Goal: Information Seeking & Learning: Learn about a topic

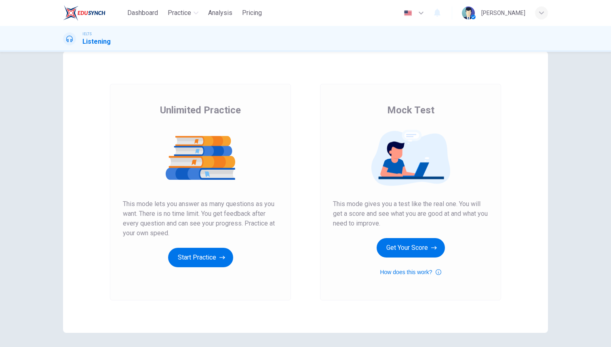
scroll to position [21, 0]
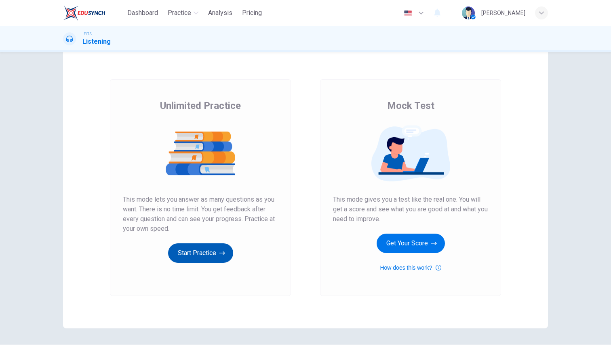
click at [203, 255] on button "Start Practice" at bounding box center [200, 252] width 65 height 19
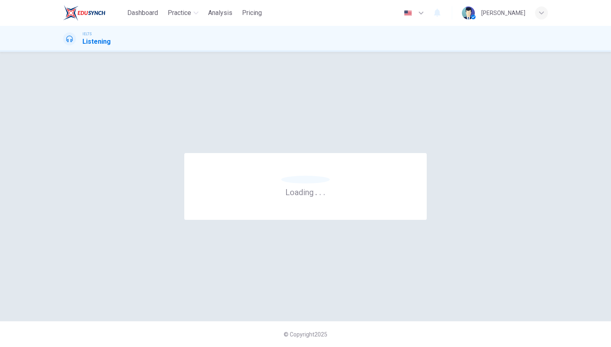
scroll to position [0, 0]
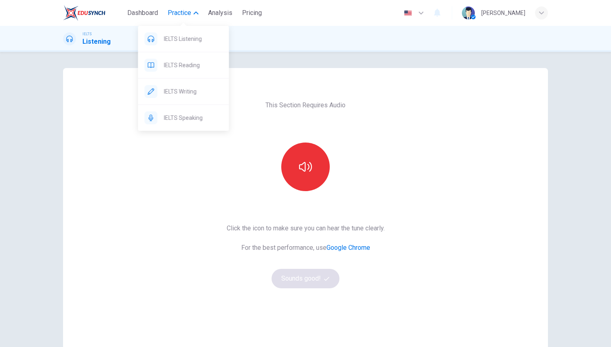
click at [184, 10] on span "Practice" at bounding box center [179, 13] width 23 height 10
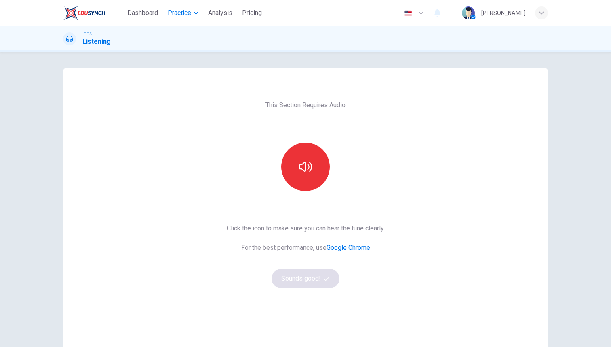
click at [181, 15] on span "Practice" at bounding box center [179, 13] width 23 height 10
click at [183, 40] on span "IELTS Listening" at bounding box center [193, 39] width 59 height 10
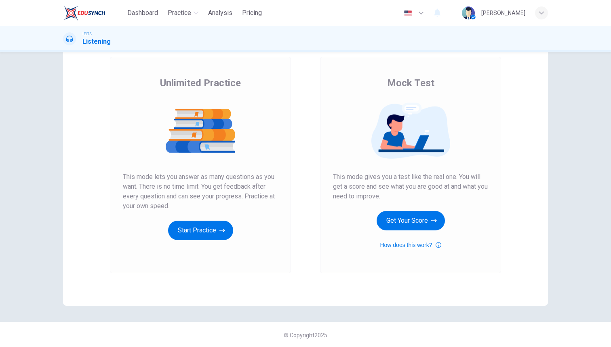
scroll to position [44, 0]
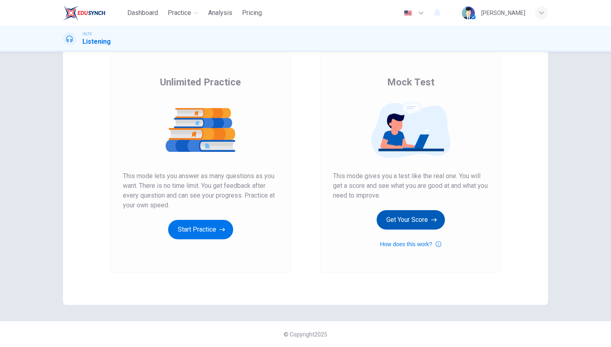
click at [400, 216] on button "Get Your Score" at bounding box center [411, 219] width 68 height 19
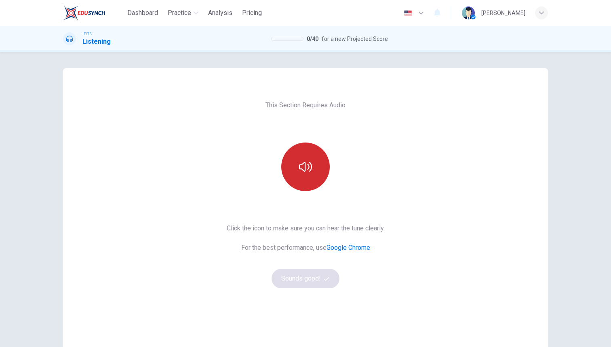
click at [313, 174] on button "button" at bounding box center [305, 166] width 49 height 49
click at [309, 178] on button "button" at bounding box center [305, 166] width 49 height 49
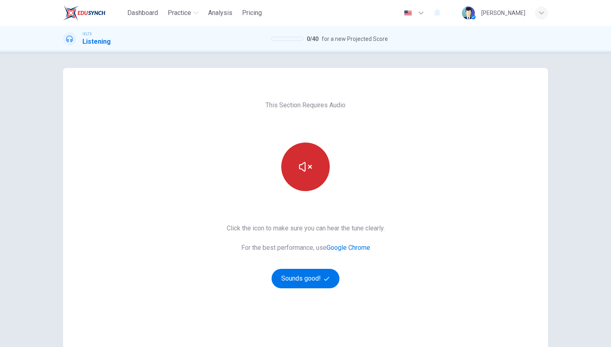
click at [309, 178] on button "button" at bounding box center [305, 166] width 49 height 49
click at [300, 178] on button "button" at bounding box center [305, 166] width 49 height 49
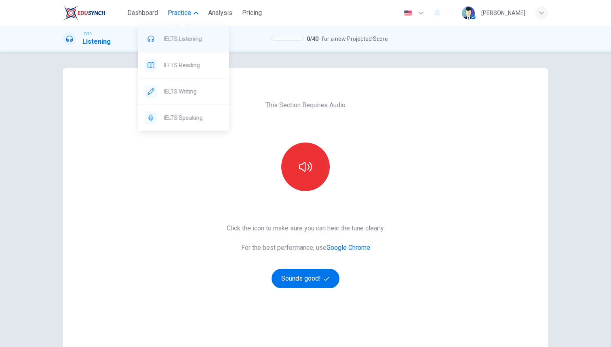
click at [178, 39] on span "IELTS Listening" at bounding box center [193, 39] width 59 height 10
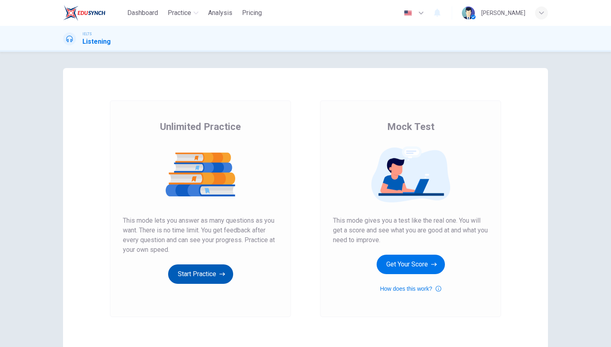
click at [204, 276] on button "Start Practice" at bounding box center [200, 273] width 65 height 19
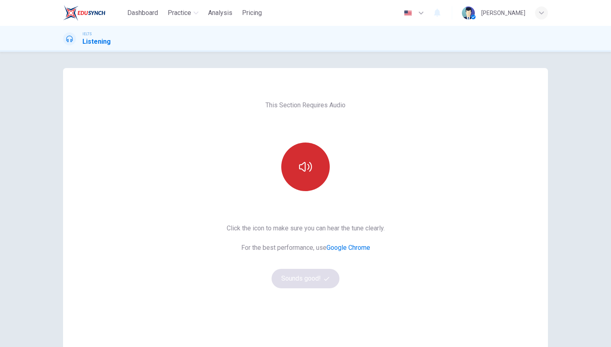
click at [308, 166] on icon "button" at bounding box center [305, 166] width 13 height 13
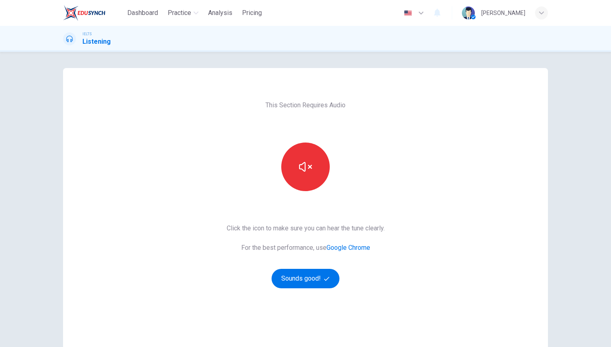
click at [235, 203] on div "This Section Requires Audio Click the icon to make sure you can hear the tune c…" at bounding box center [305, 208] width 171 height 281
click at [286, 280] on button "Sounds good!" at bounding box center [306, 278] width 68 height 19
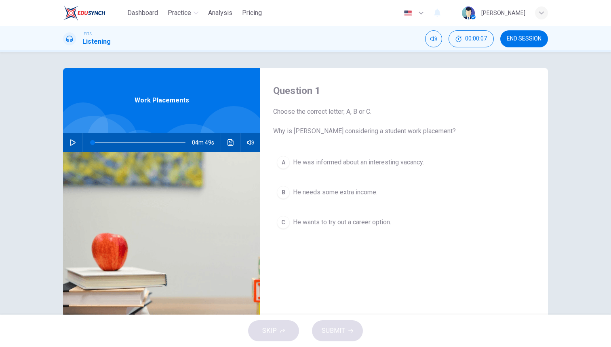
click at [72, 144] on icon "button" at bounding box center [73, 142] width 6 height 6
click at [275, 334] on div "SKIP SUBMIT" at bounding box center [305, 330] width 611 height 32
click at [233, 146] on button "Click to see the audio transcription" at bounding box center [230, 142] width 13 height 19
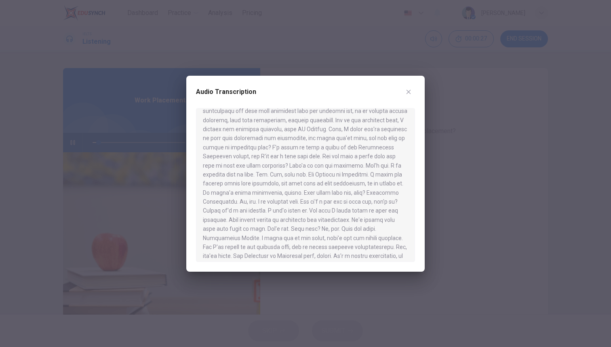
scroll to position [358, 0]
click at [408, 92] on icon "button" at bounding box center [409, 91] width 4 height 4
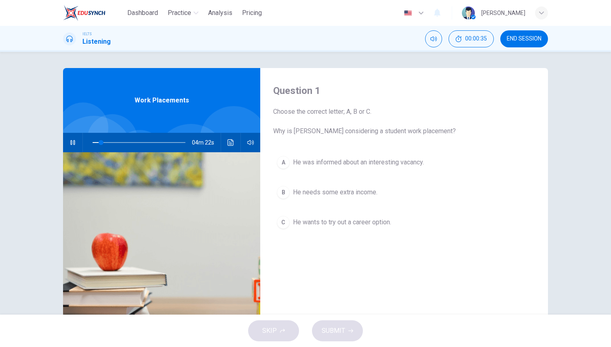
type input "10"
click at [520, 40] on span "END SESSION" at bounding box center [524, 39] width 35 height 6
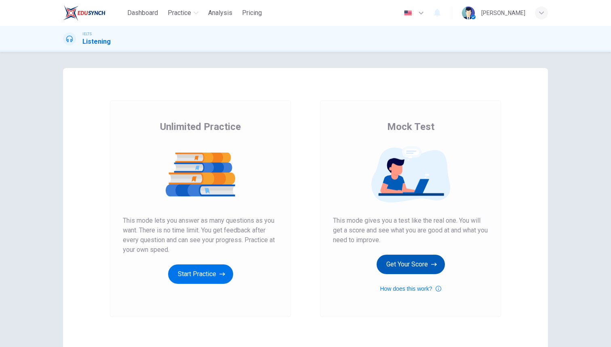
click at [409, 263] on button "Get Your Score" at bounding box center [411, 263] width 68 height 19
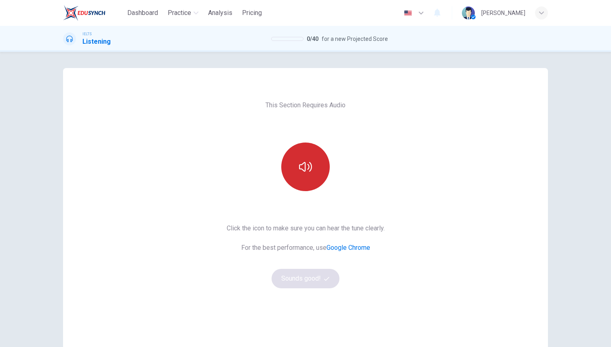
click at [305, 174] on button "button" at bounding box center [305, 166] width 49 height 49
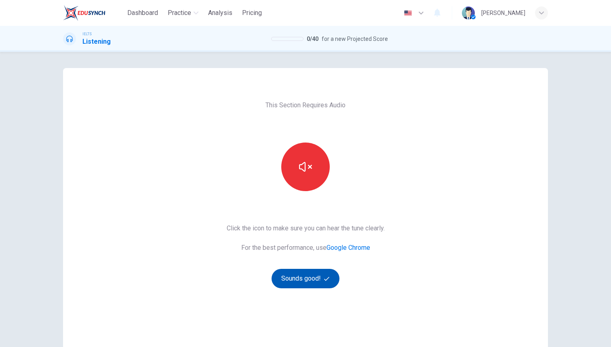
click at [298, 283] on button "Sounds good!" at bounding box center [306, 278] width 68 height 19
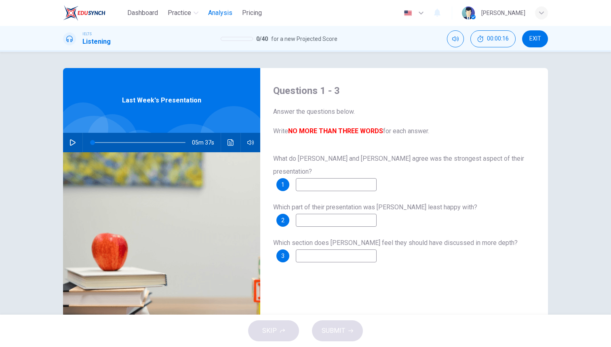
click at [216, 12] on span "Analysis" at bounding box center [220, 13] width 24 height 10
click at [530, 41] on span "EXIT" at bounding box center [536, 39] width 12 height 6
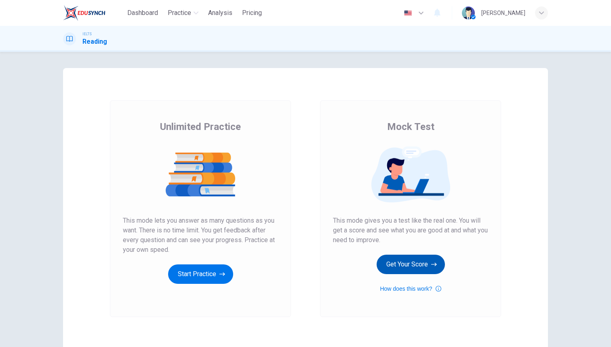
click at [395, 262] on button "Get Your Score" at bounding box center [411, 263] width 68 height 19
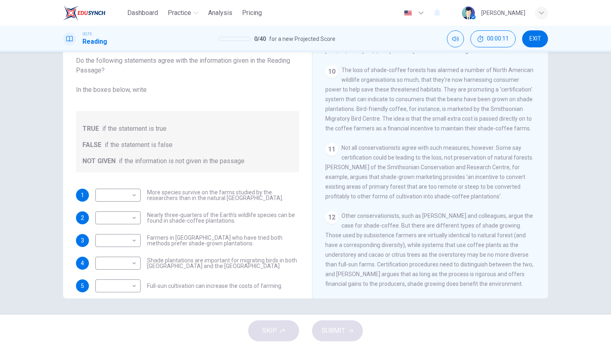
scroll to position [10, 0]
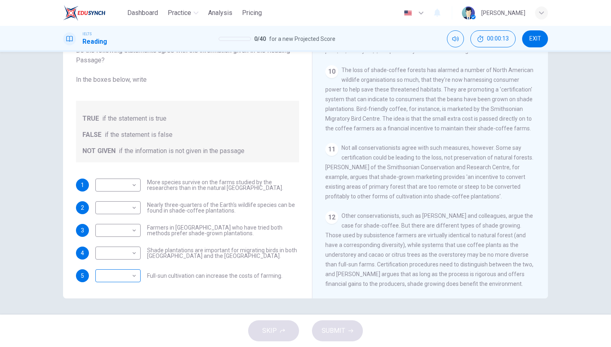
click at [135, 273] on body "Dashboard Practice Analysis Pricing English en ​ [PERSON_NAME] IELTS Reading 0 …" at bounding box center [305, 173] width 611 height 347
click at [135, 273] on div at bounding box center [305, 173] width 611 height 347
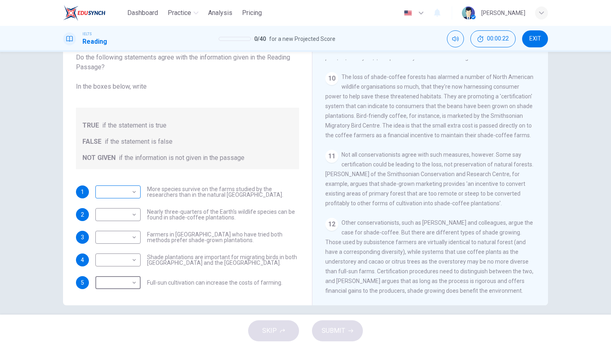
click at [135, 192] on body "Dashboard Practice Analysis Pricing English en ​ [PERSON_NAME] IELTS Reading 0 …" at bounding box center [305, 173] width 611 height 347
click at [121, 207] on li "TRUE" at bounding box center [117, 204] width 45 height 13
type input "TRUE"
click at [129, 218] on body "Dashboard Practice Analysis Pricing English en ​ [PERSON_NAME] IELTS Reading 0 …" at bounding box center [305, 173] width 611 height 347
click at [124, 230] on li "TRUE" at bounding box center [117, 227] width 45 height 13
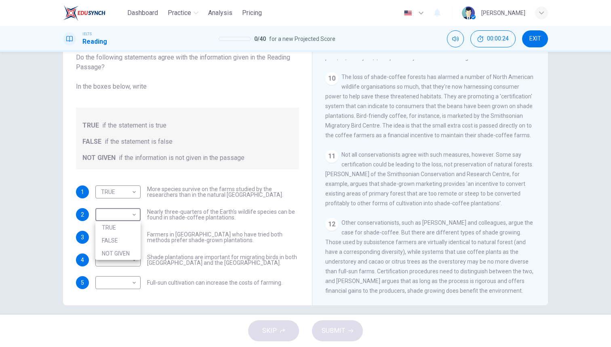
type input "TRUE"
click at [130, 239] on body "Dashboard Practice Analysis Pricing English en ​ [PERSON_NAME] IELTS Reading 0 …" at bounding box center [305, 173] width 611 height 347
click at [128, 257] on li "FALSE" at bounding box center [117, 262] width 45 height 13
type input "FALSE"
click at [132, 262] on body "Dashboard Practice Analysis Pricing English en ​ [PERSON_NAME] IELTS Reading 0 …" at bounding box center [305, 173] width 611 height 347
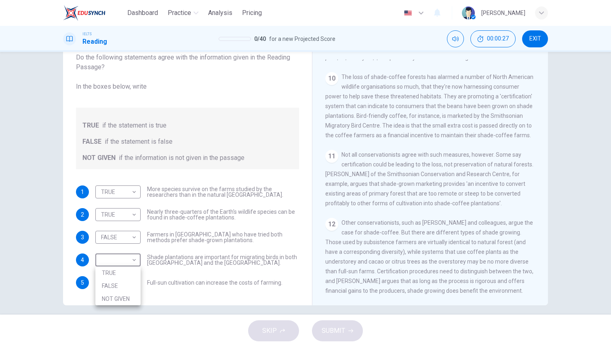
click at [121, 285] on li "FALSE" at bounding box center [117, 285] width 45 height 13
type input "FALSE"
click at [133, 285] on body "Dashboard Practice Analysis Pricing English en ​ [PERSON_NAME] IELTS Reading 0 …" at bounding box center [305, 173] width 611 height 347
click at [127, 321] on li "NOT GIVEN" at bounding box center [117, 321] width 45 height 13
type input "NOT GIVEN"
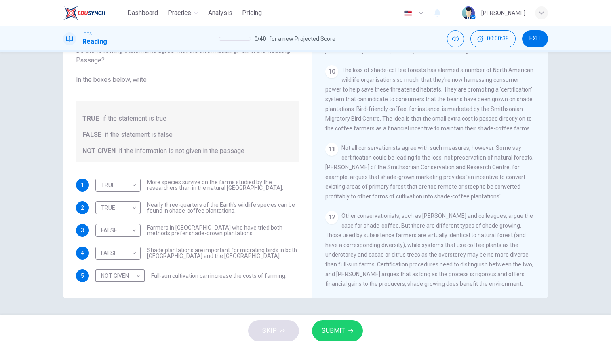
click at [332, 330] on span "SUBMIT" at bounding box center [333, 330] width 23 height 11
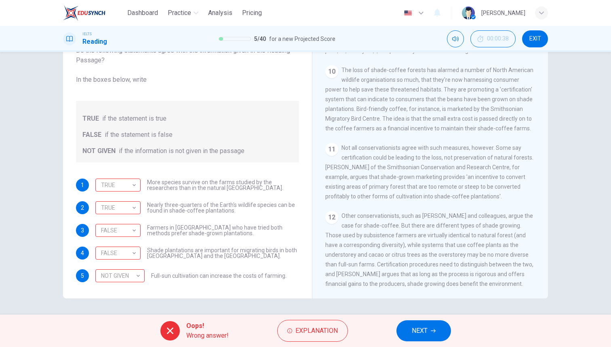
click at [423, 332] on span "NEXT" at bounding box center [420, 330] width 16 height 11
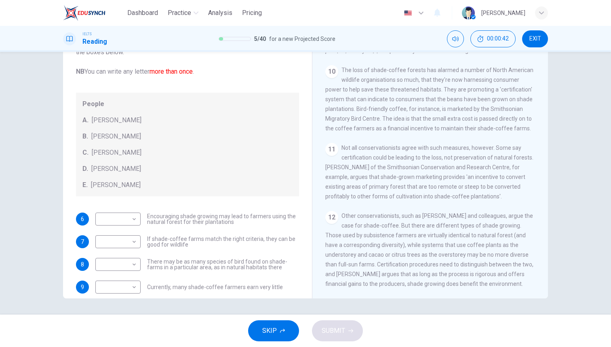
scroll to position [49, 0]
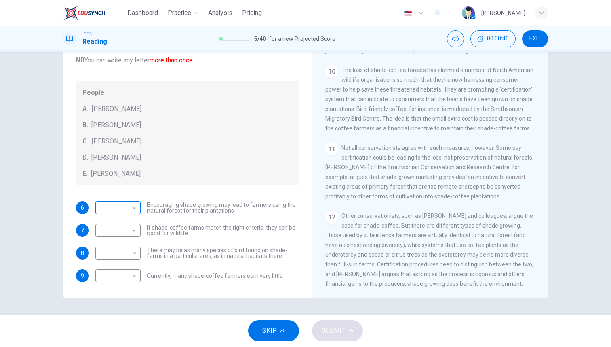
click at [131, 209] on body "Dashboard Practice Analysis Pricing English en ​ [PERSON_NAME] IELTS Reading 5 …" at bounding box center [305, 173] width 611 height 347
click at [131, 209] on div at bounding box center [305, 173] width 611 height 347
click at [247, 154] on div "D. [PERSON_NAME]" at bounding box center [187, 157] width 210 height 10
click at [135, 209] on body "Dashboard Practice Analysis Pricing English en ​ [PERSON_NAME] IELTS Reading 5 …" at bounding box center [305, 173] width 611 height 347
click at [228, 192] on div at bounding box center [305, 173] width 611 height 347
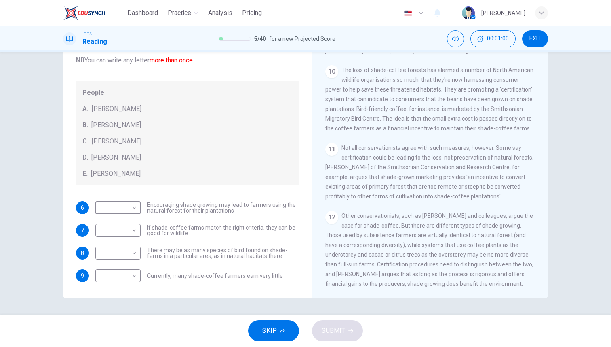
click at [531, 37] on span "EXIT" at bounding box center [536, 39] width 12 height 6
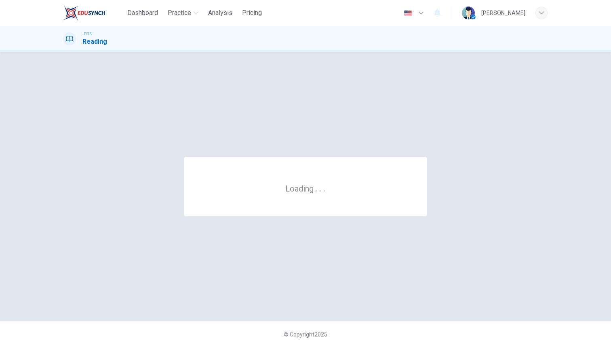
scroll to position [0, 0]
